Goal: Information Seeking & Learning: Learn about a topic

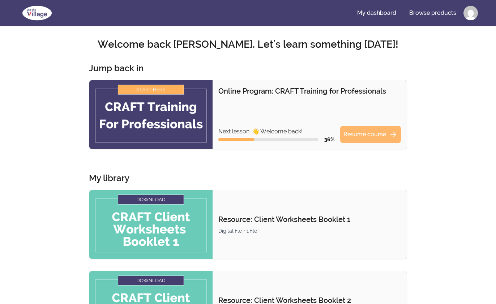
click at [357, 133] on link "Resume course arrow_forward" at bounding box center [370, 134] width 61 height 17
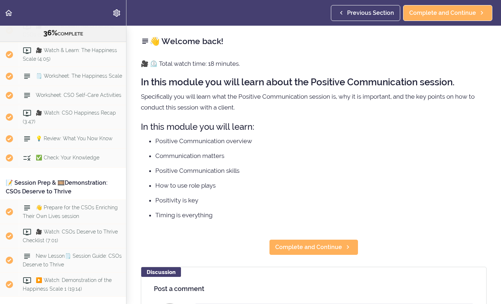
scroll to position [1964, 0]
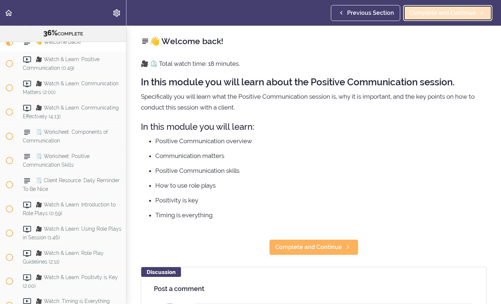
click at [436, 10] on span "Complete and Continue" at bounding box center [443, 13] width 67 height 9
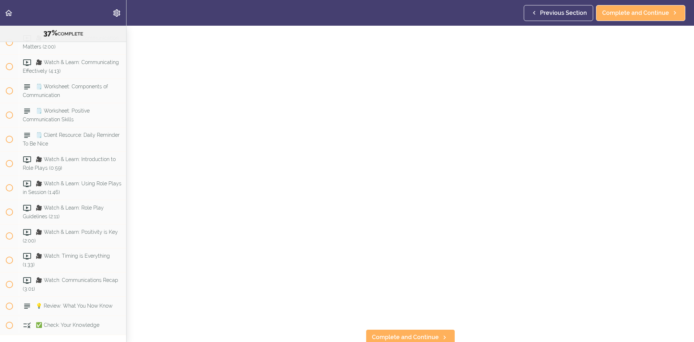
scroll to position [72, 0]
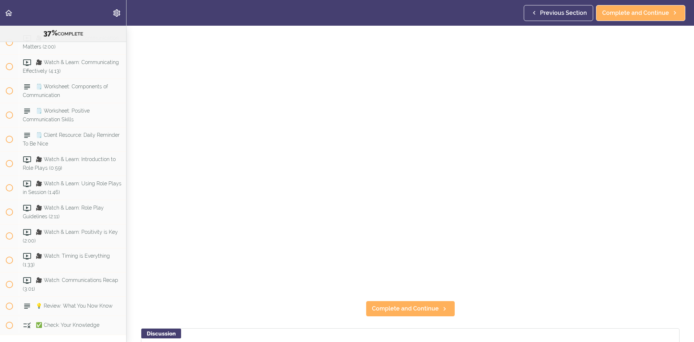
click at [501, 304] on section "Online Program: CRAFT Training for Professionals 37% COMPLETE 📜Introduction to …" at bounding box center [347, 184] width 694 height 316
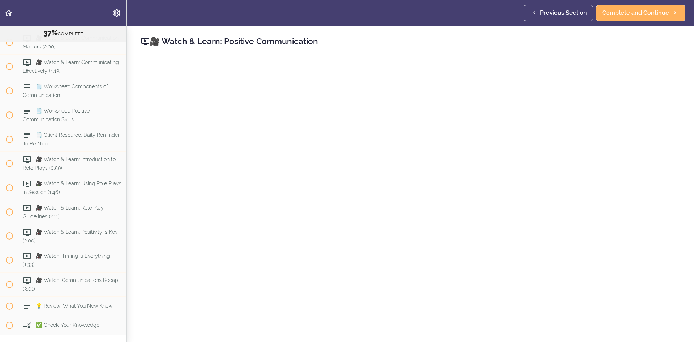
scroll to position [36, 0]
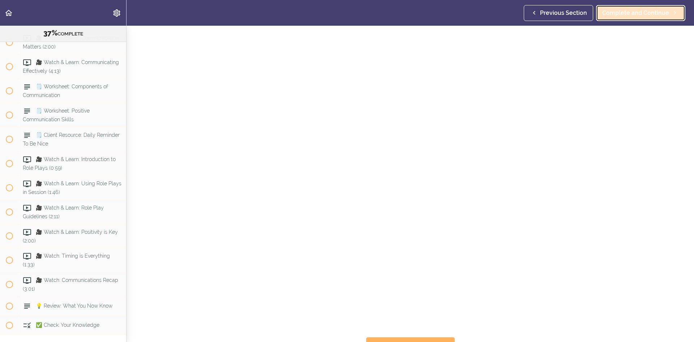
click at [501, 8] on link "Complete and Continue" at bounding box center [640, 13] width 89 height 16
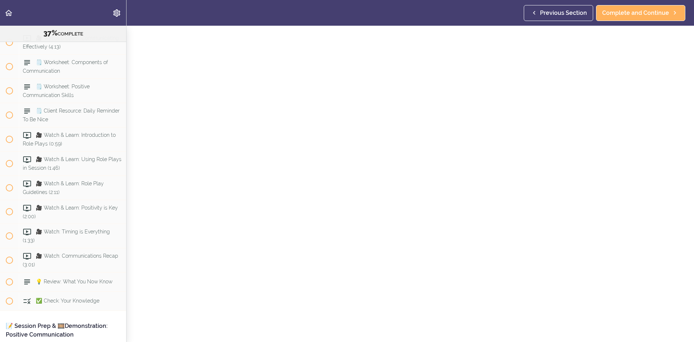
scroll to position [36, 0]
click at [501, 15] on span "Complete and Continue" at bounding box center [635, 13] width 67 height 9
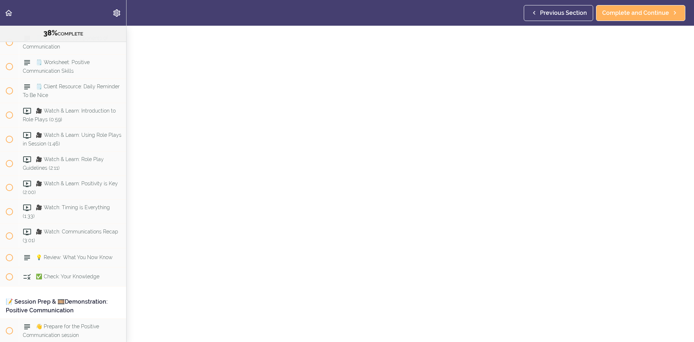
scroll to position [36, 0]
click at [501, 17] on link "Complete and Continue" at bounding box center [640, 13] width 89 height 16
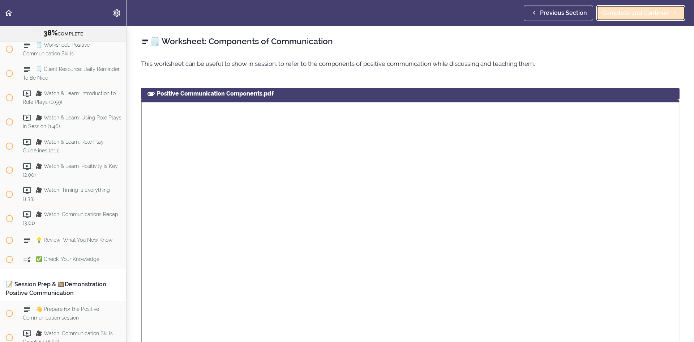
scroll to position [2082, 0]
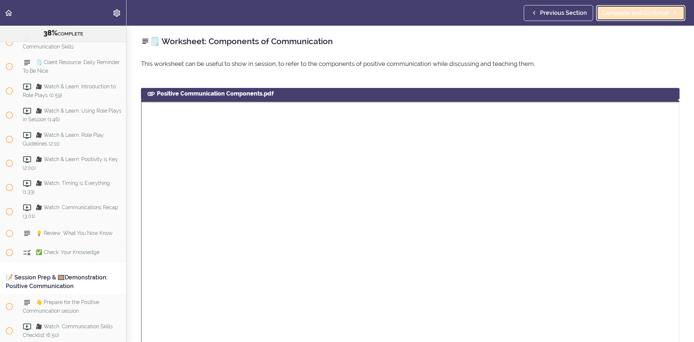
click at [501, 11] on span "Complete and Continue" at bounding box center [635, 13] width 67 height 9
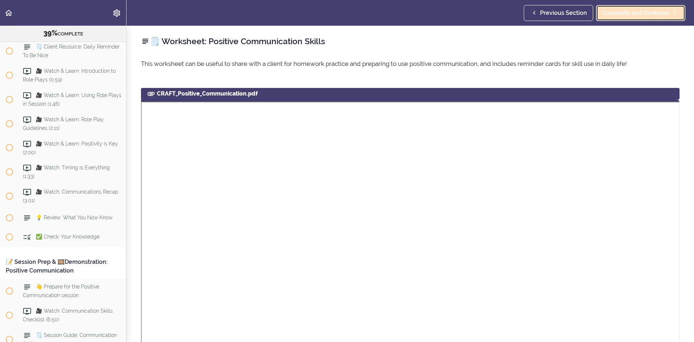
scroll to position [2106, 0]
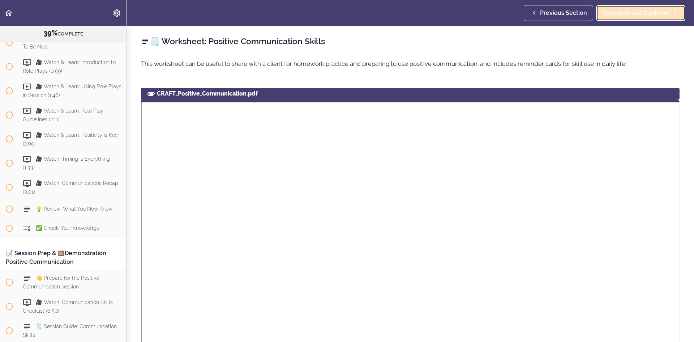
click at [501, 11] on span "Complete and Continue" at bounding box center [635, 13] width 67 height 9
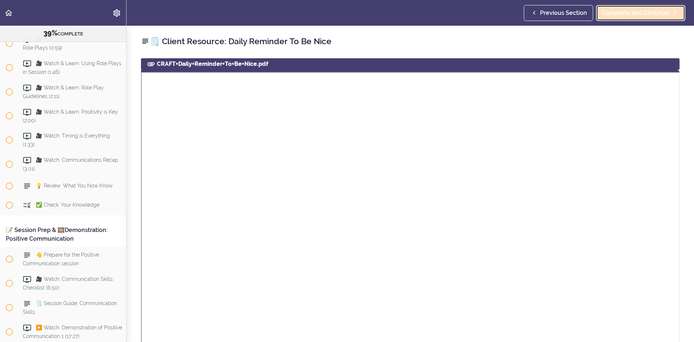
scroll to position [2131, 0]
click at [501, 11] on span "Complete and Continue" at bounding box center [635, 13] width 67 height 9
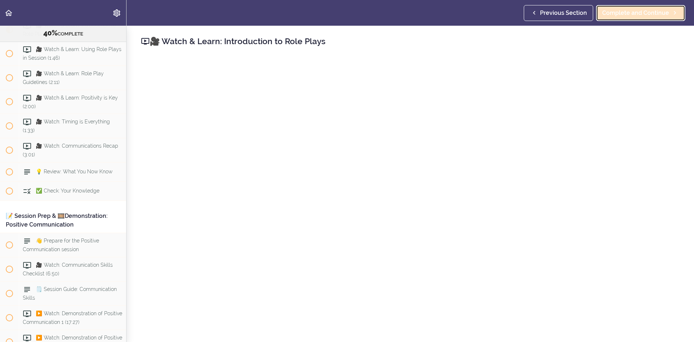
scroll to position [2155, 0]
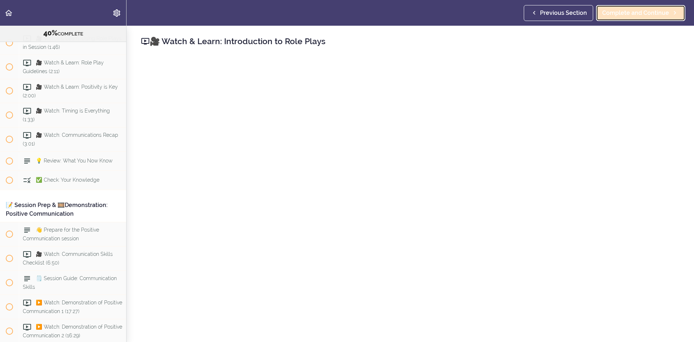
click at [501, 16] on span "Complete and Continue" at bounding box center [635, 13] width 67 height 9
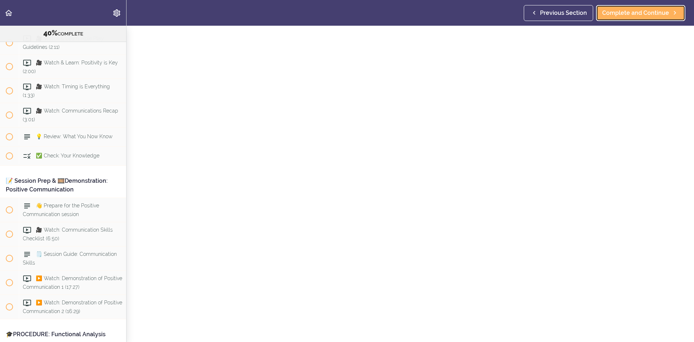
scroll to position [36, 0]
click at [501, 15] on span "Complete and Continue" at bounding box center [635, 13] width 67 height 9
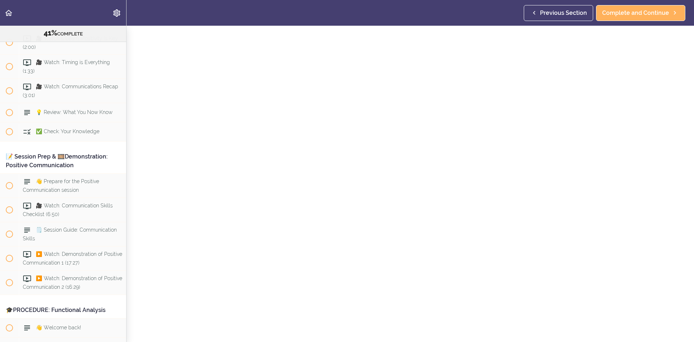
scroll to position [36, 0]
click at [501, 17] on span "Complete and Continue" at bounding box center [635, 13] width 67 height 9
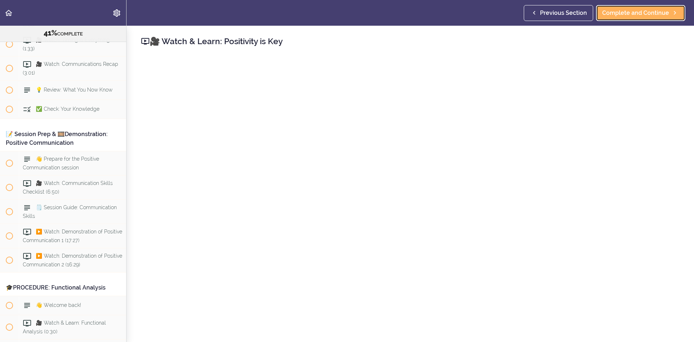
scroll to position [2227, 0]
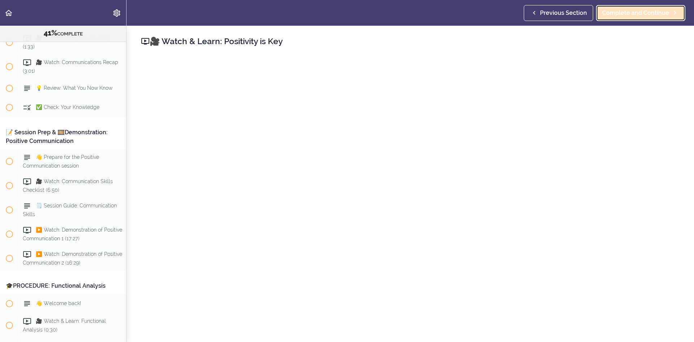
click at [501, 11] on span "Complete and Continue" at bounding box center [635, 13] width 67 height 9
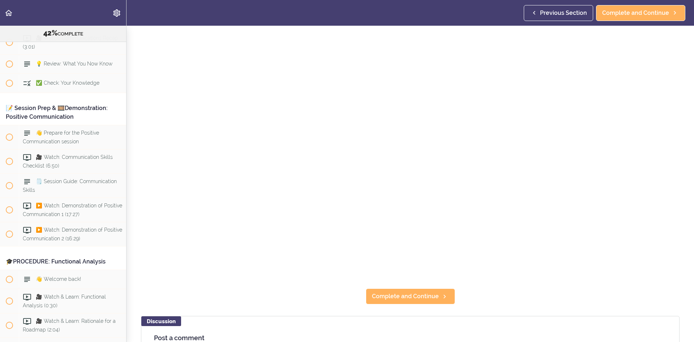
scroll to position [72, 0]
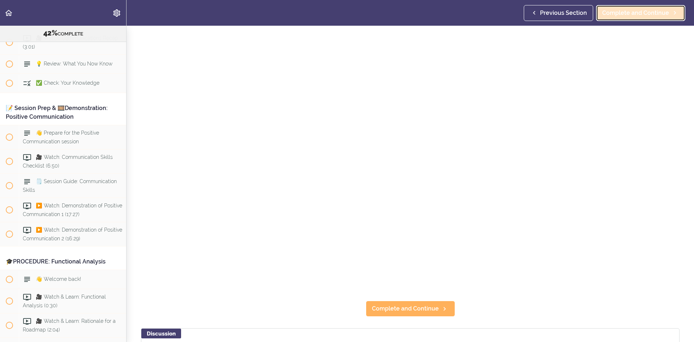
click at [501, 9] on span "Complete and Continue" at bounding box center [635, 13] width 67 height 9
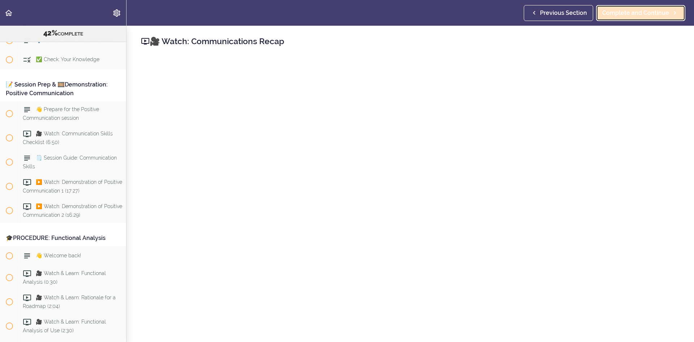
scroll to position [2276, 0]
click at [501, 13] on span "Complete and Continue" at bounding box center [635, 13] width 67 height 9
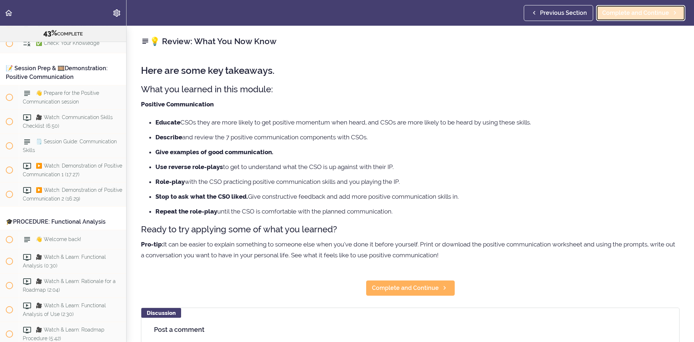
scroll to position [2300, 0]
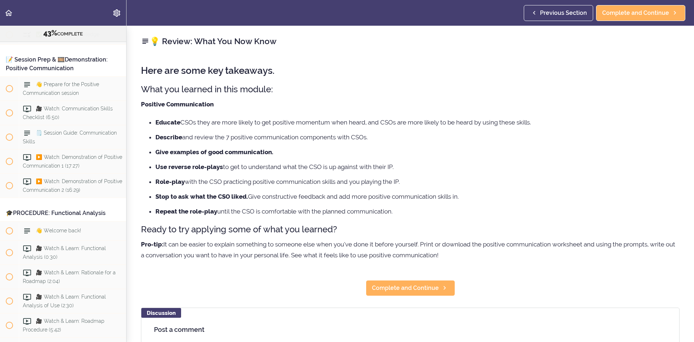
drag, startPoint x: 593, startPoint y: 78, endPoint x: 470, endPoint y: 183, distance: 161.6
drag, startPoint x: 470, startPoint y: 183, endPoint x: 426, endPoint y: 288, distance: 113.4
click at [426, 288] on span "Complete and Continue" at bounding box center [405, 287] width 67 height 9
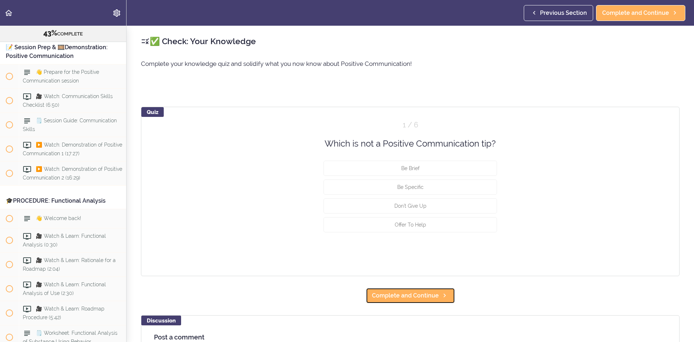
click at [426, 288] on link "Complete and Continue" at bounding box center [410, 295] width 89 height 16
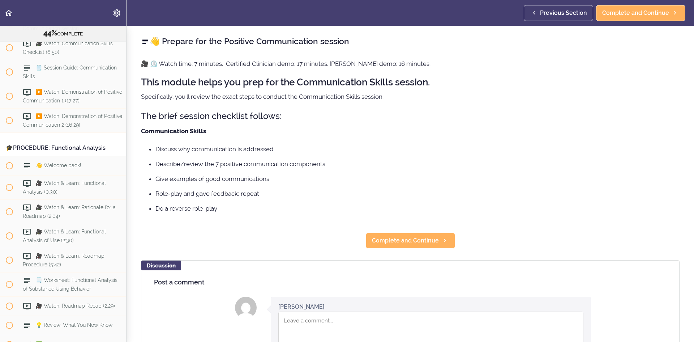
scroll to position [2370, 0]
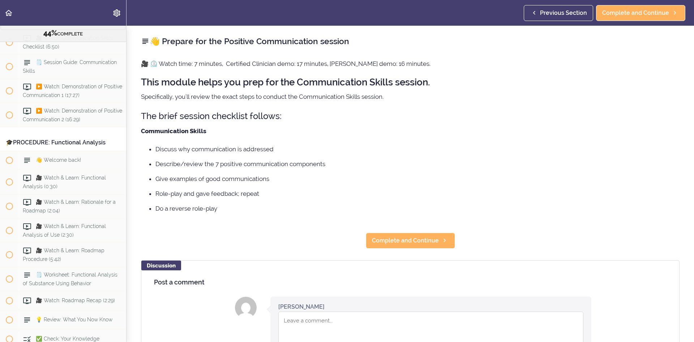
click at [75, 26] on span "👋 Prepare for the Positive Communication session" at bounding box center [61, 19] width 76 height 14
click at [68, 54] on div "🎥 Watch: Communication Skills Checklist (6:50)" at bounding box center [72, 42] width 107 height 24
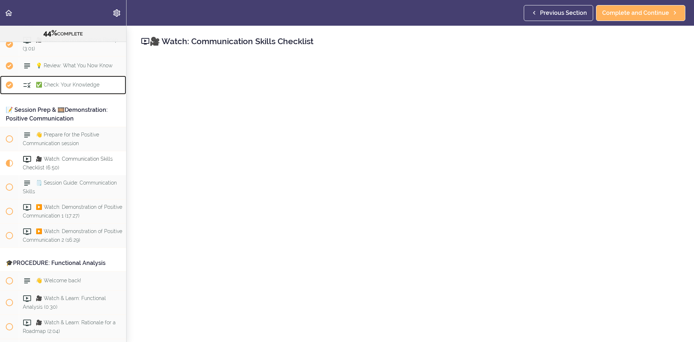
click at [77, 88] on span "✅ Check: Your Knowledge" at bounding box center [68, 85] width 64 height 6
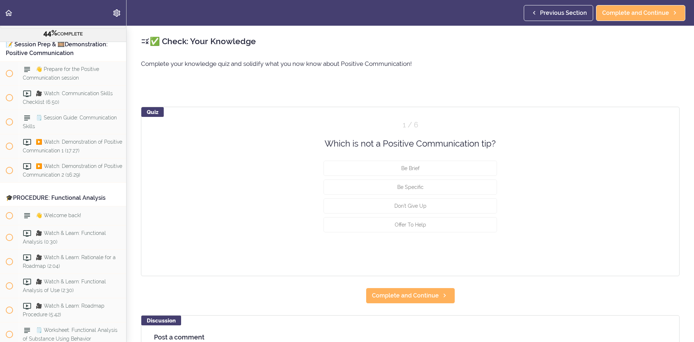
scroll to position [2319, 0]
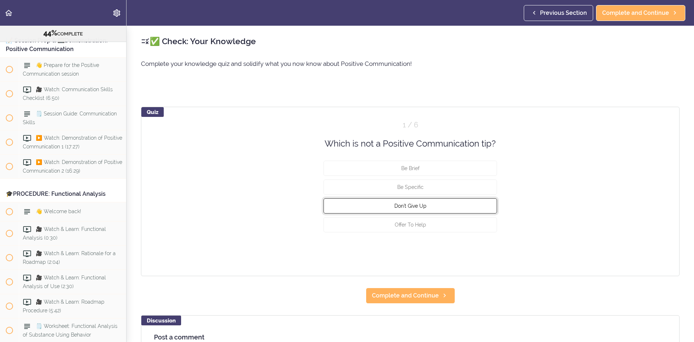
click at [405, 210] on button "Don't Give Up" at bounding box center [411, 205] width 174 height 15
click at [481, 252] on button "Check" at bounding box center [483, 252] width 29 height 10
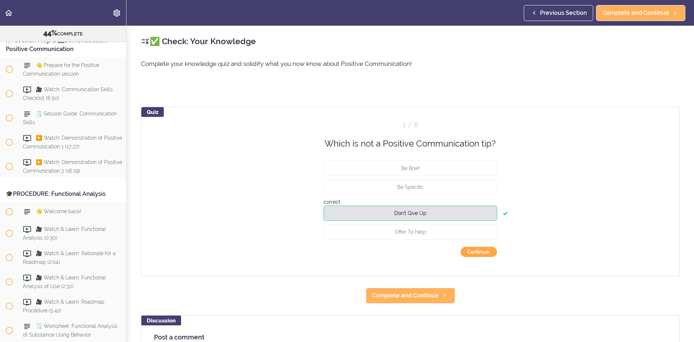
click at [480, 251] on button "Continue ›" at bounding box center [479, 252] width 37 height 10
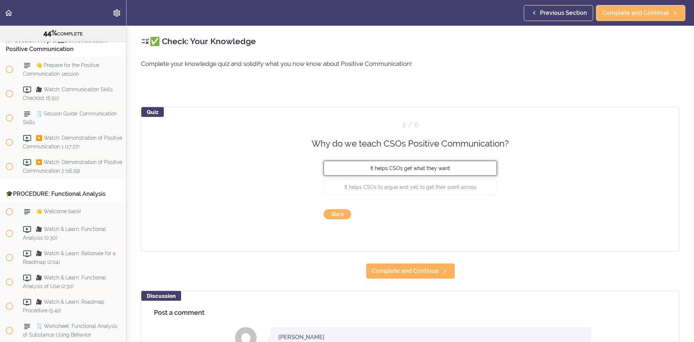
click at [448, 168] on button "It helps CSOs get what they want" at bounding box center [411, 168] width 174 height 15
click at [478, 209] on button "Check" at bounding box center [483, 214] width 29 height 10
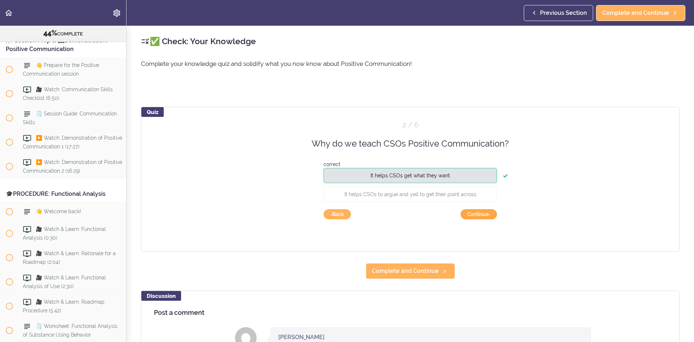
click at [481, 215] on button "Continue ›" at bounding box center [479, 214] width 37 height 10
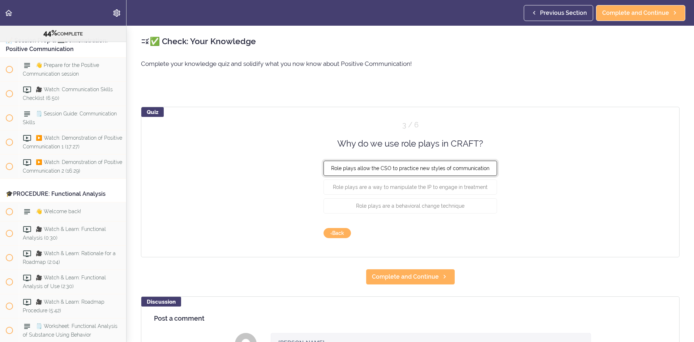
click at [482, 165] on button "Role plays allow the CSO to practice new styles of communication" at bounding box center [411, 168] width 174 height 15
click at [486, 232] on button "Check" at bounding box center [483, 233] width 29 height 10
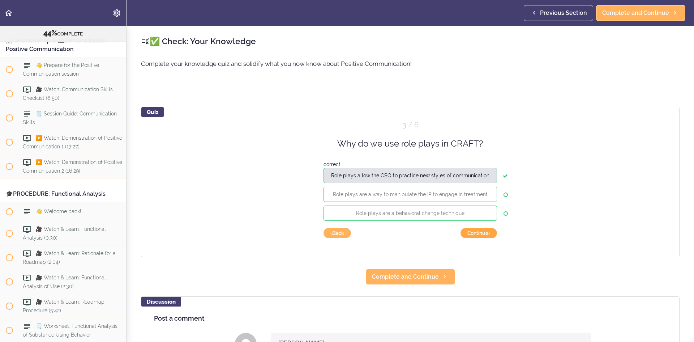
click at [478, 231] on button "Continue ›" at bounding box center [479, 233] width 37 height 10
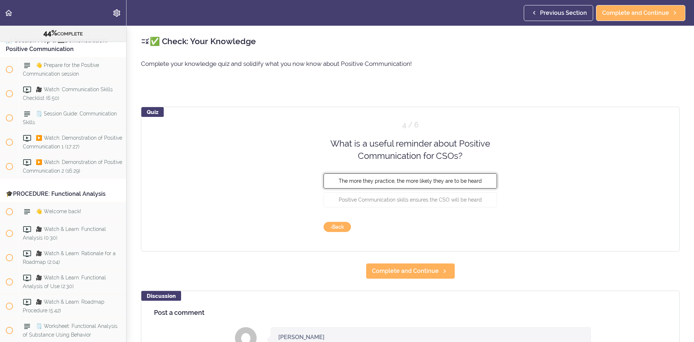
click at [460, 179] on span "The more they practice, the more likely they are to be heard" at bounding box center [410, 181] width 143 height 6
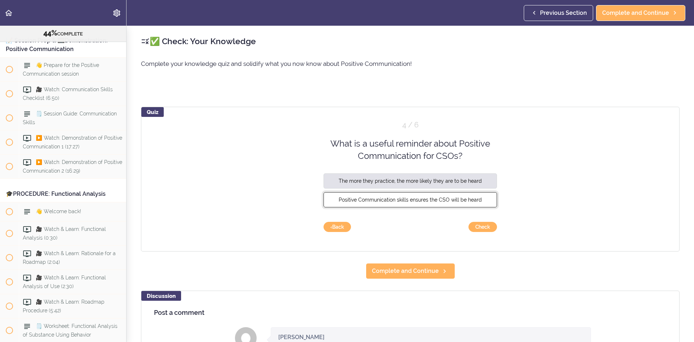
click at [469, 202] on span "Positive Communication skills ensures the CSO will be heard" at bounding box center [410, 199] width 143 height 6
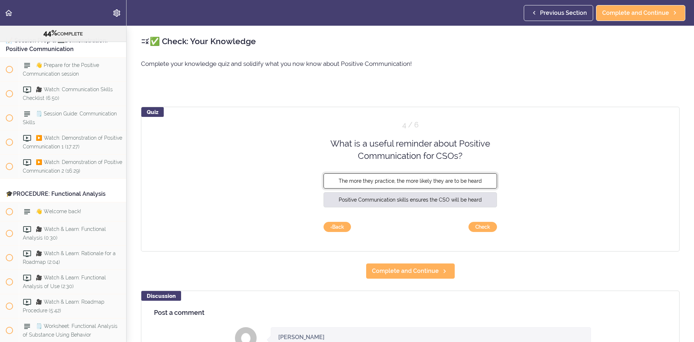
click at [466, 185] on button "The more they practice, the more likely they are to be heard" at bounding box center [411, 180] width 174 height 15
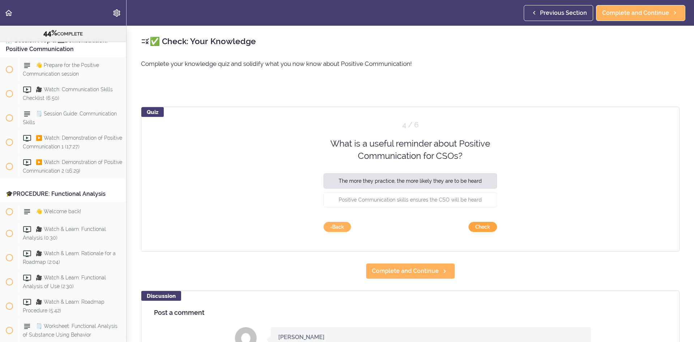
click at [475, 223] on button "Check" at bounding box center [483, 227] width 29 height 10
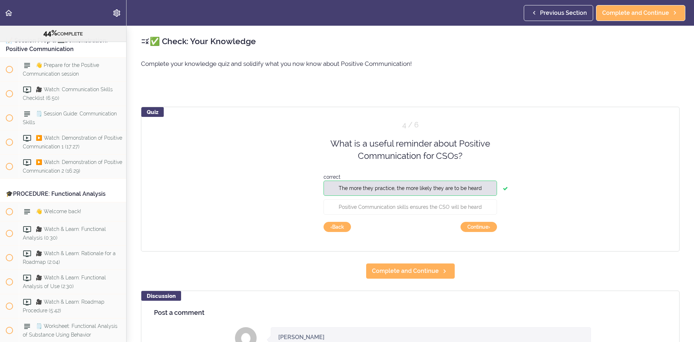
click at [483, 232] on div "Quiz 4 / 6 What is a useful reminder about Positive Communication for CSOs? cor…" at bounding box center [410, 179] width 539 height 145
click at [478, 227] on button "Continue ›" at bounding box center [479, 227] width 37 height 10
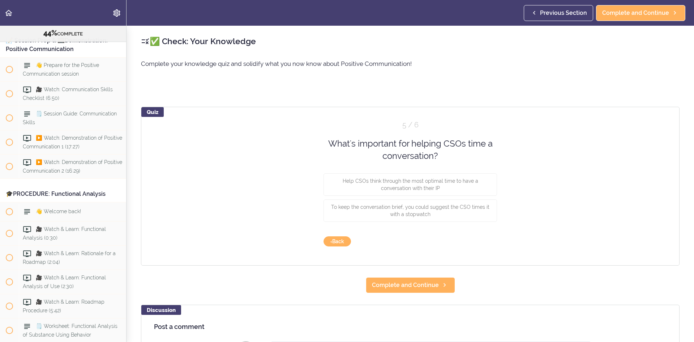
click at [419, 142] on div "What's important for helping CSOs time a conversation?" at bounding box center [411, 149] width 210 height 25
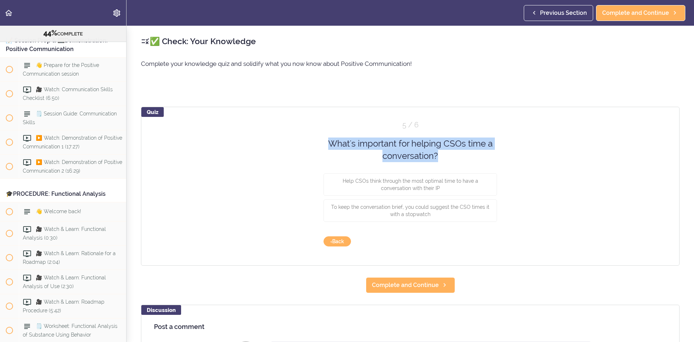
click at [419, 142] on div "What's important for helping CSOs time a conversation?" at bounding box center [411, 149] width 210 height 25
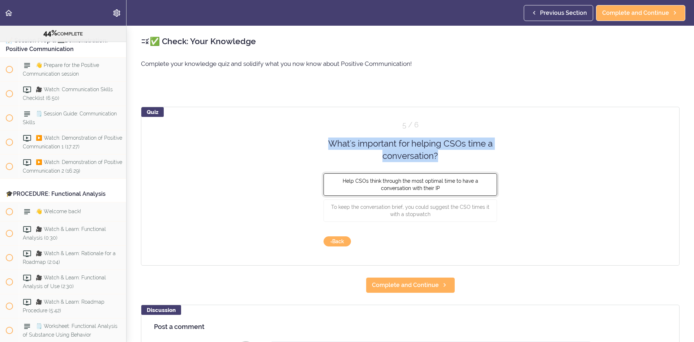
click at [463, 178] on span "Help CSOs think through the most optimal time to have a conversation with their…" at bounding box center [411, 184] width 136 height 13
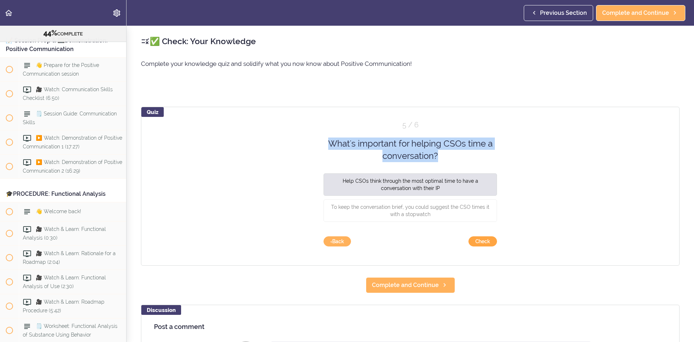
click at [488, 236] on button "Check" at bounding box center [483, 241] width 29 height 10
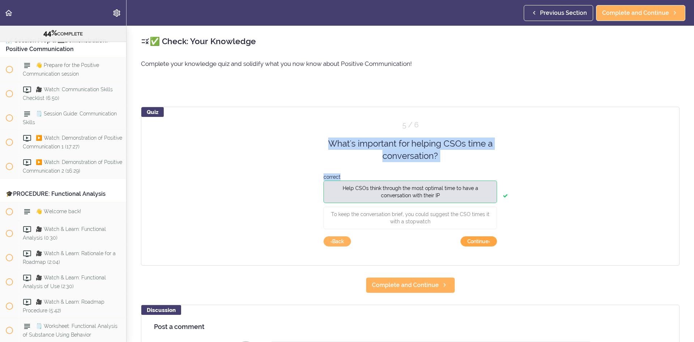
click at [488, 238] on button "Continue ›" at bounding box center [479, 241] width 37 height 10
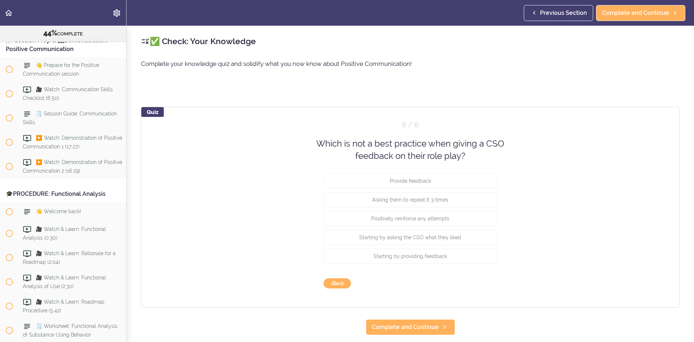
click at [437, 150] on div "Which is not a best practice when giving a CSO feedback on their role play?" at bounding box center [411, 149] width 210 height 25
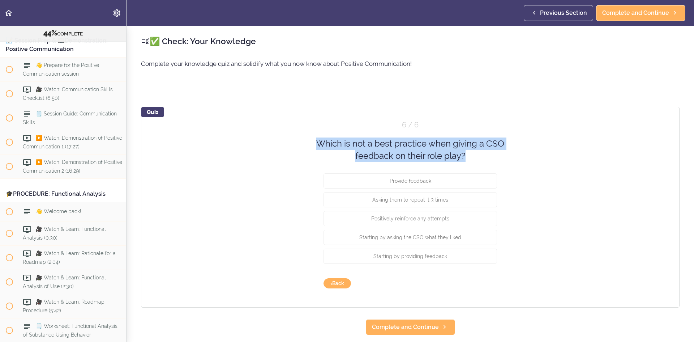
click at [437, 150] on div "Which is not a best practice when giving a CSO feedback on their role play?" at bounding box center [411, 149] width 210 height 25
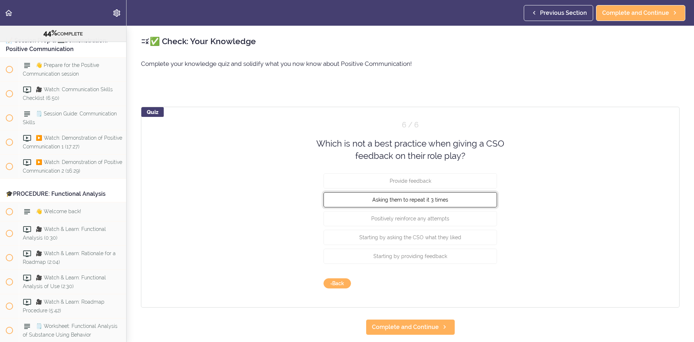
click at [437, 203] on button "Asking them to repeat it 3 times" at bounding box center [411, 199] width 174 height 15
click at [478, 282] on button "Check" at bounding box center [483, 283] width 29 height 10
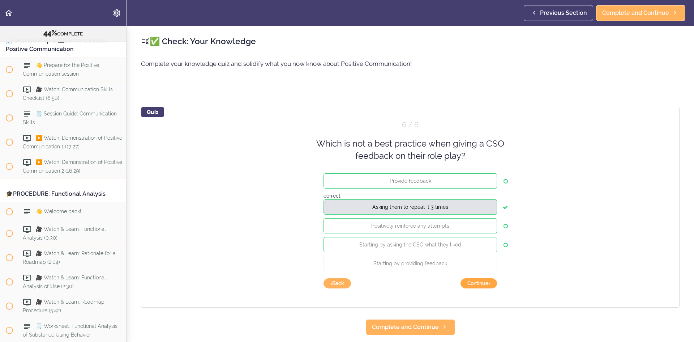
click at [478, 282] on button "Continue ›" at bounding box center [479, 283] width 37 height 10
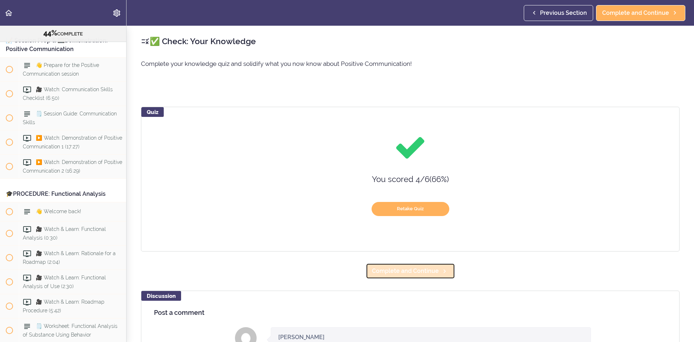
click at [445, 267] on link "Complete and Continue" at bounding box center [410, 271] width 89 height 16
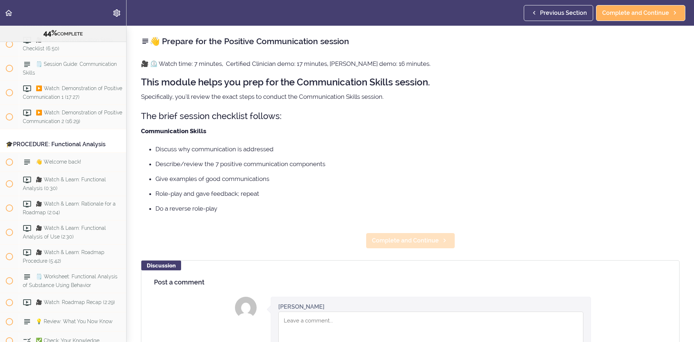
scroll to position [2370, 0]
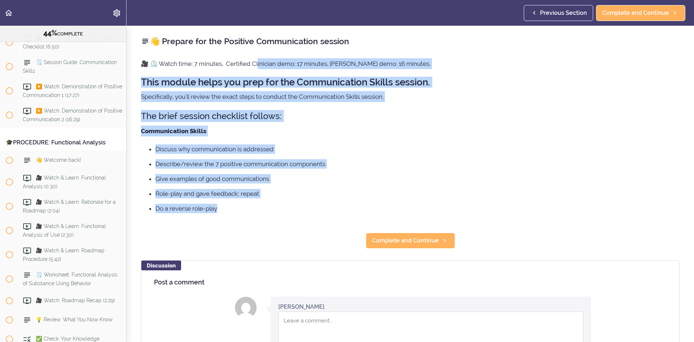
drag, startPoint x: 300, startPoint y: 208, endPoint x: 258, endPoint y: 54, distance: 158.8
click at [259, 55] on div "👋 Prepare for the Positive Communication session 🎥 ⏲️ Watch time: 7 minutes, Ce…" at bounding box center [411, 184] width 568 height 316
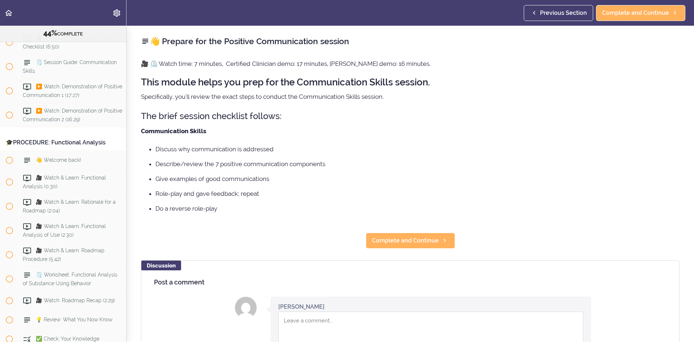
click at [258, 54] on div "👋 Prepare for the Positive Communication session 🎥 ⏲️ Watch time: 7 minutes, Ce…" at bounding box center [411, 184] width 568 height 316
click at [403, 231] on div "👋 Prepare for the Positive Communication session 🎥 ⏲️ Watch time: 7 minutes, Ce…" at bounding box center [411, 184] width 568 height 316
click at [405, 237] on span "Complete and Continue" at bounding box center [405, 240] width 67 height 9
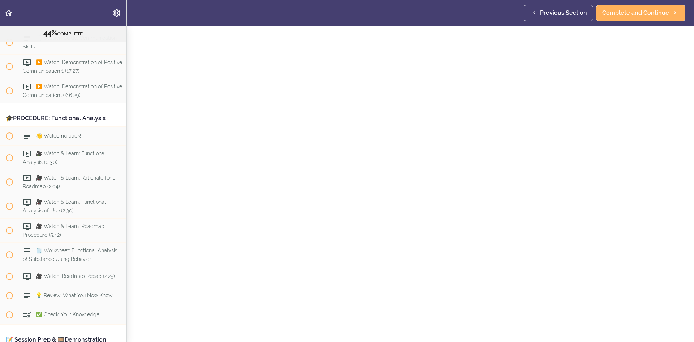
scroll to position [36, 0]
click at [501, 15] on span "Complete and Continue" at bounding box center [635, 13] width 67 height 9
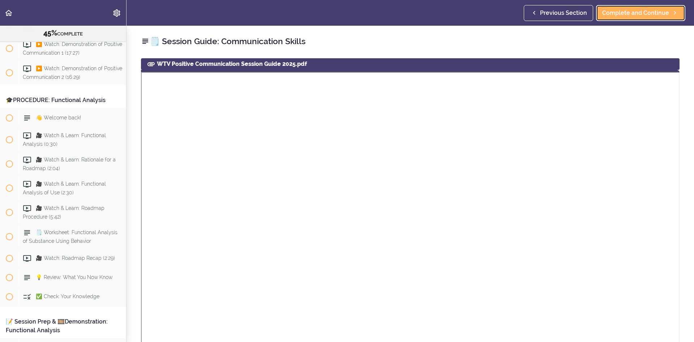
scroll to position [2419, 0]
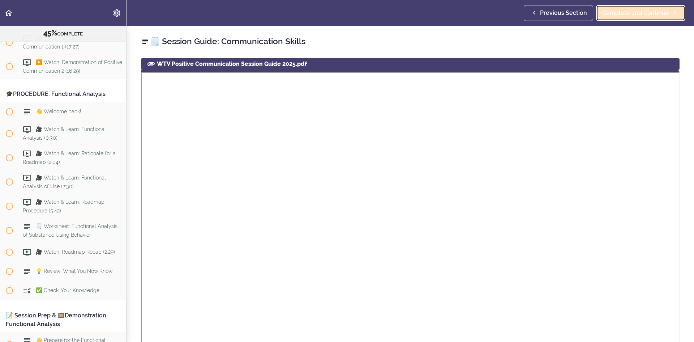
click at [501, 17] on link "Complete and Continue" at bounding box center [640, 13] width 89 height 16
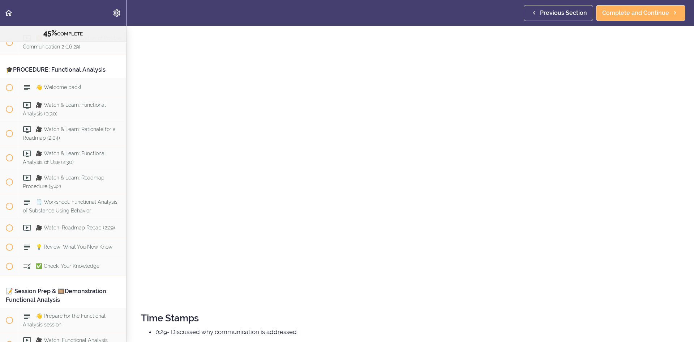
scroll to position [108, 0]
click at [501, 9] on span "Complete and Continue" at bounding box center [635, 13] width 67 height 9
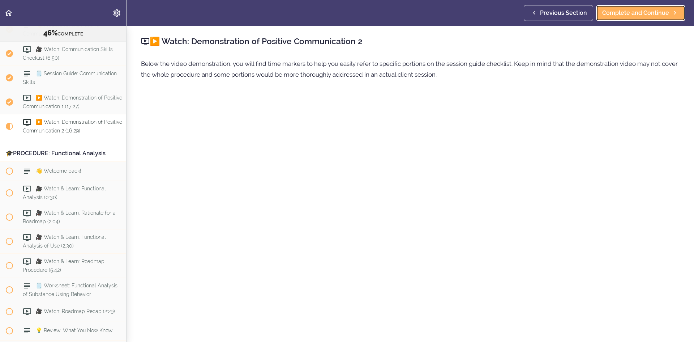
scroll to position [72, 0]
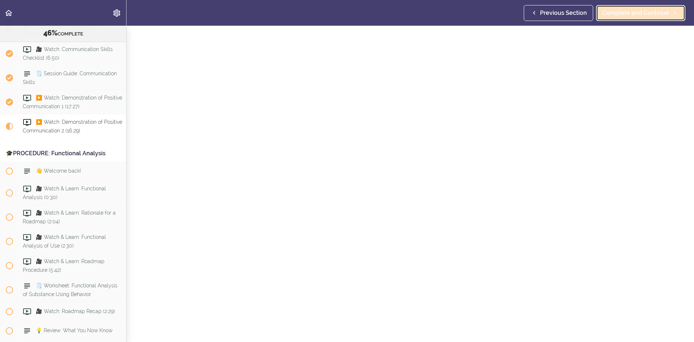
click at [501, 13] on span "Complete and Continue" at bounding box center [635, 13] width 67 height 9
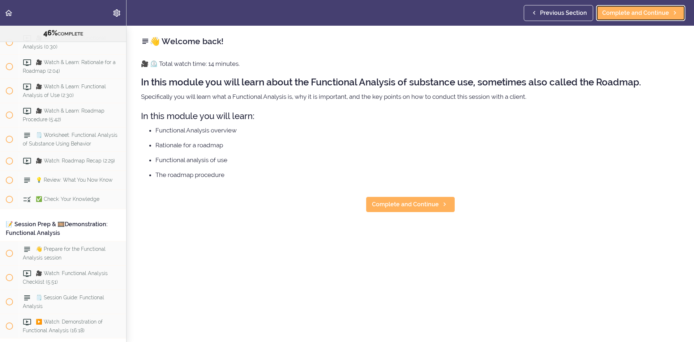
scroll to position [2515, 0]
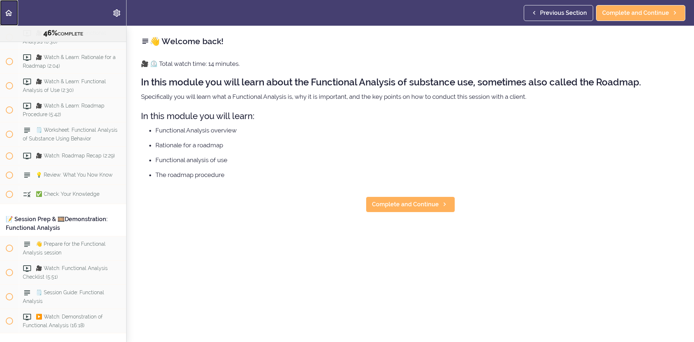
click at [9, 14] on use "Back to course curriculum" at bounding box center [8, 13] width 7 height 6
